Goal: Task Accomplishment & Management: Use online tool/utility

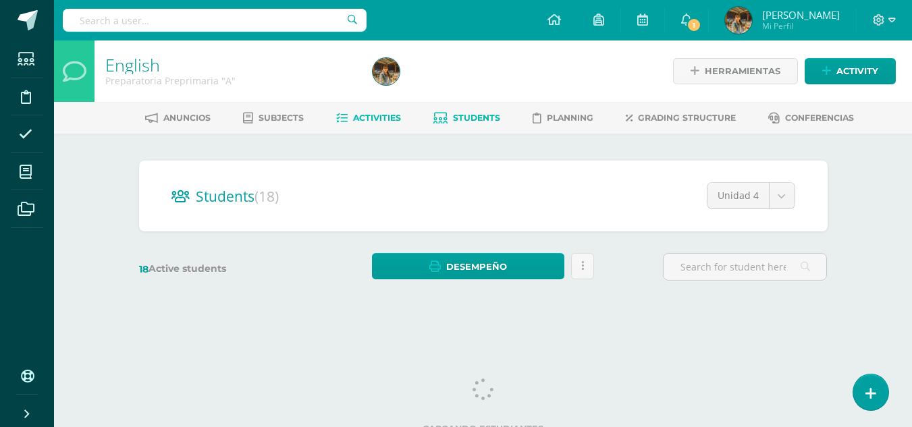
click at [373, 116] on span "Activities" at bounding box center [377, 118] width 48 height 10
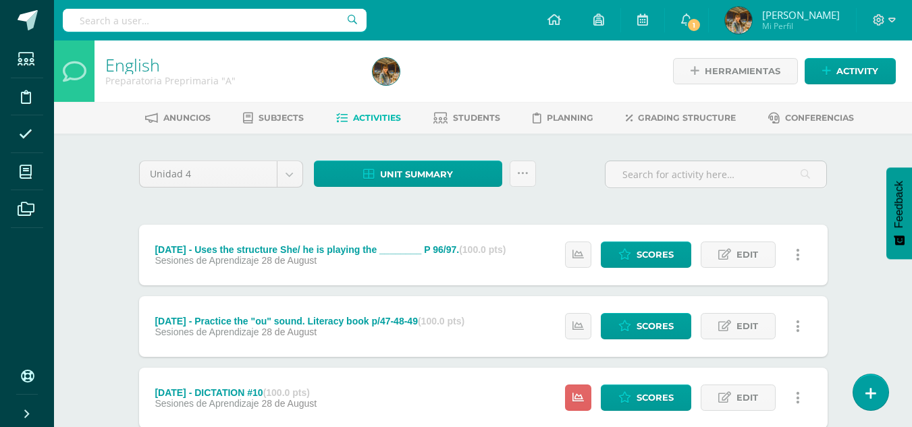
click at [359, 119] on span "Activities" at bounding box center [377, 118] width 48 height 10
click at [523, 168] on icon at bounding box center [522, 173] width 11 height 11
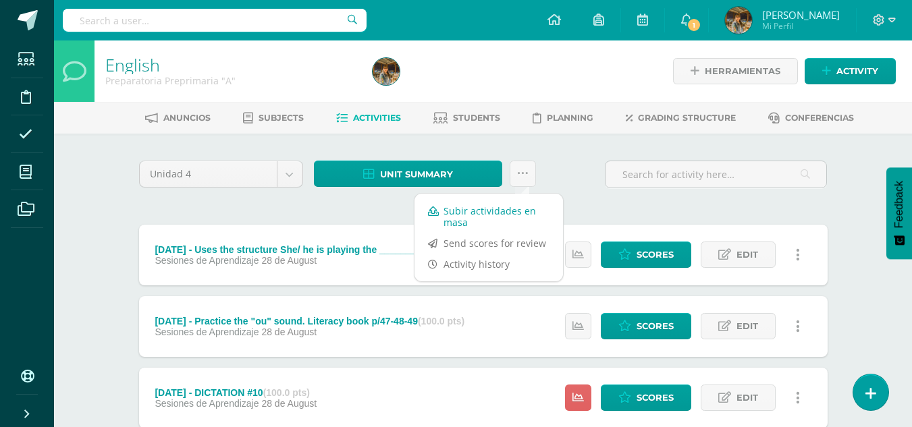
click at [479, 215] on link "Subir actividades en masa" at bounding box center [489, 217] width 149 height 32
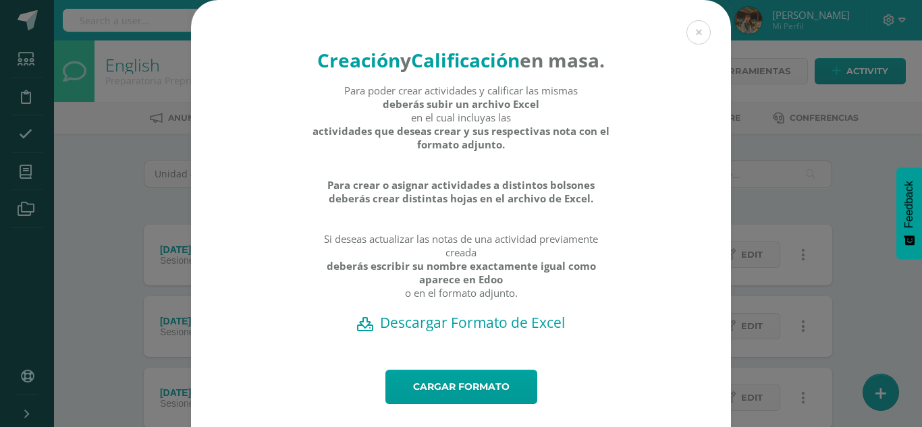
click at [431, 332] on h2 "Descargar Formato de Excel" at bounding box center [461, 322] width 493 height 19
click at [693, 33] on button at bounding box center [699, 32] width 24 height 24
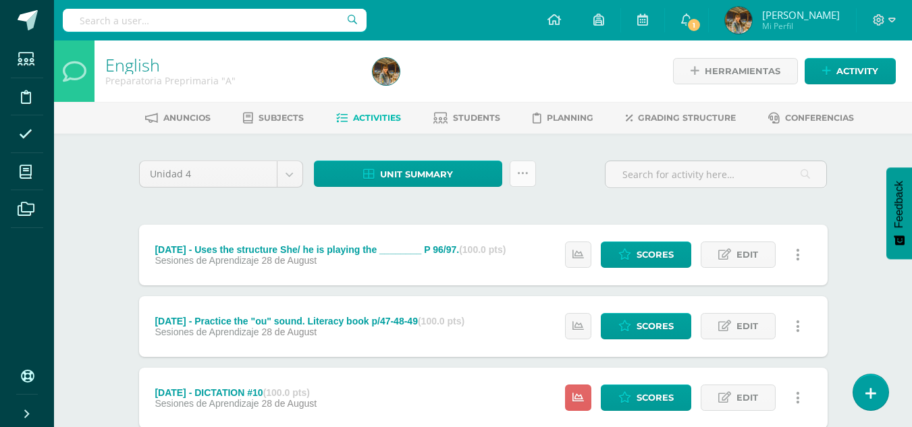
click at [519, 174] on icon at bounding box center [522, 173] width 11 height 11
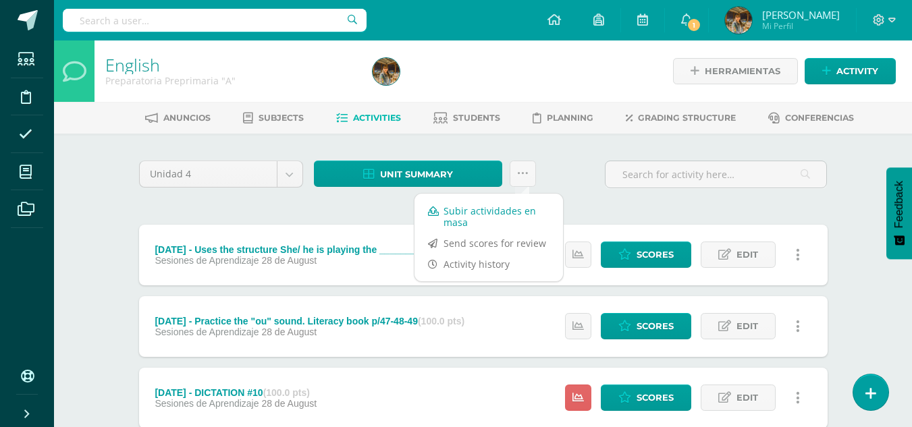
click at [506, 214] on link "Subir actividades en masa" at bounding box center [489, 217] width 149 height 32
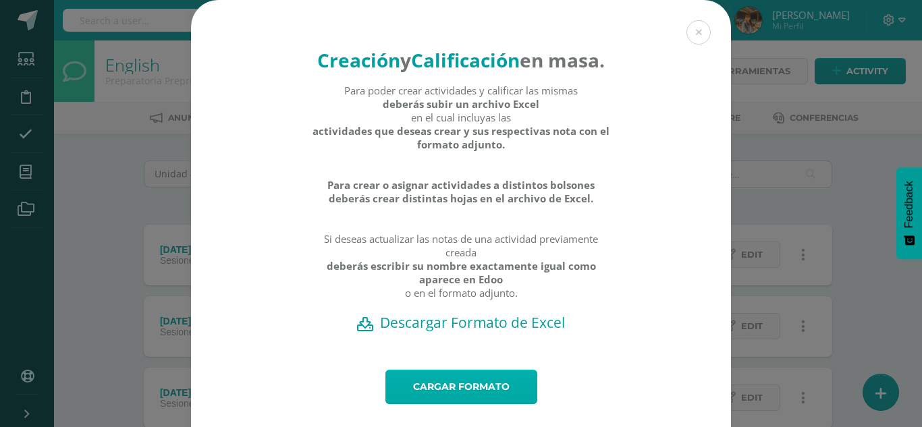
click at [428, 405] on link "Cargar formato" at bounding box center [462, 387] width 152 height 34
